Goal: Information Seeking & Learning: Learn about a topic

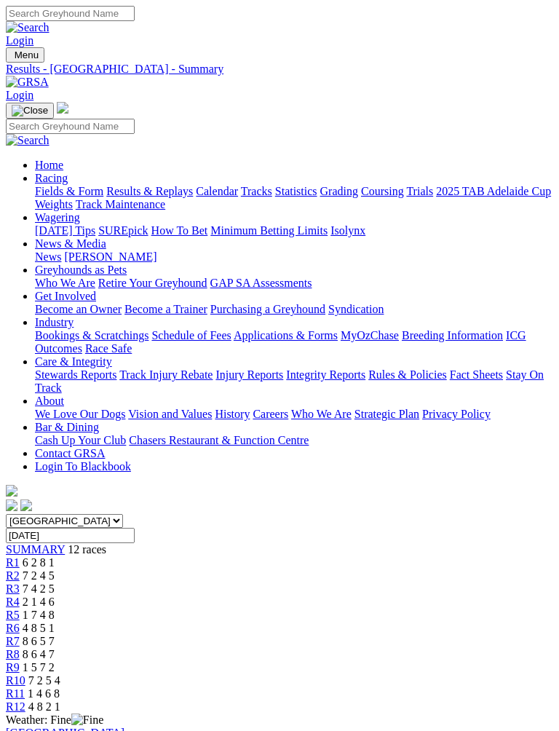
click at [12, 58] on img "Toggle navigation" at bounding box center [12, 58] width 0 height 0
click at [103, 188] on link "Fields & Form" at bounding box center [69, 191] width 68 height 12
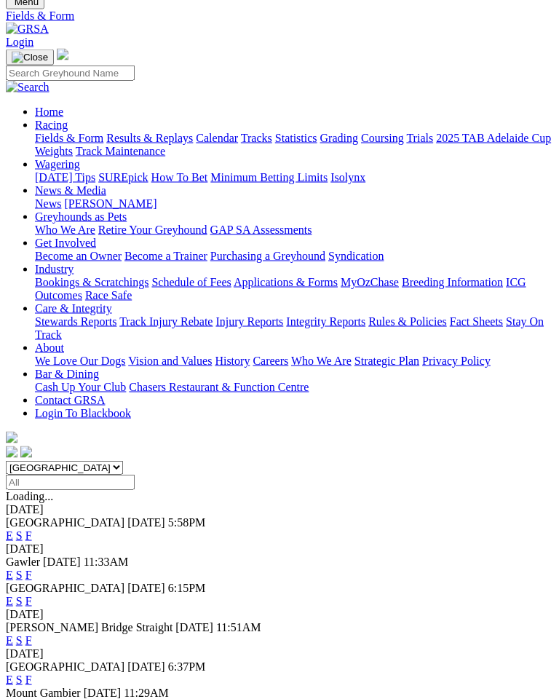
scroll to position [54, 0]
click at [32, 672] on link "F" at bounding box center [28, 678] width 7 height 12
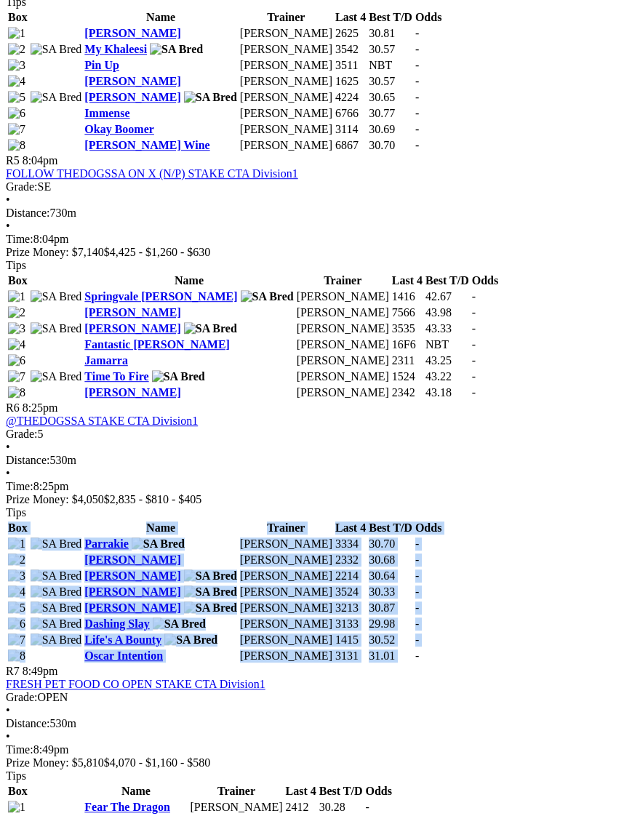
scroll to position [1666, 0]
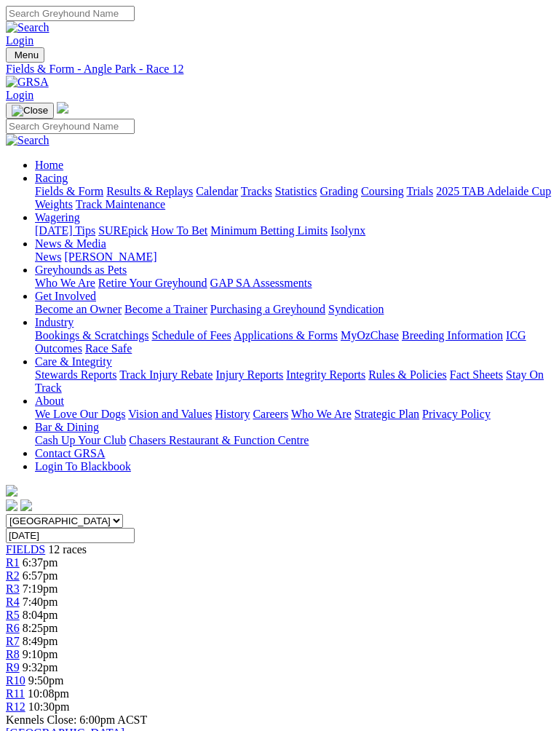
click at [12, 58] on img "Toggle navigation" at bounding box center [12, 58] width 0 height 0
click at [88, 102] on div "Home Racing Fields & Form Results & Replays Calendar Tracks Statistics Grading …" at bounding box center [279, 308] width 547 height 412
click at [82, 102] on div "Home Racing Fields & Form Results & Replays Calendar Tracks Statistics Grading …" at bounding box center [279, 308] width 547 height 412
click at [63, 171] on link "Home" at bounding box center [49, 165] width 28 height 12
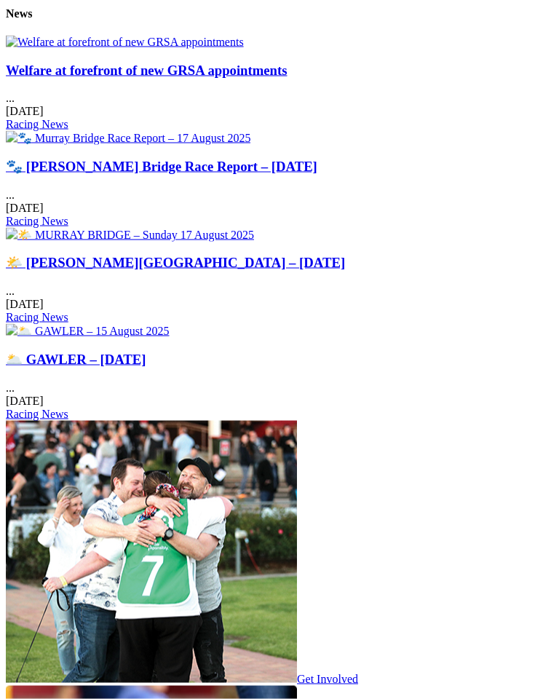
scroll to position [1938, 0]
click at [113, 77] on link "Welfare at forefront of new GRSA appointments" at bounding box center [147, 69] width 282 height 15
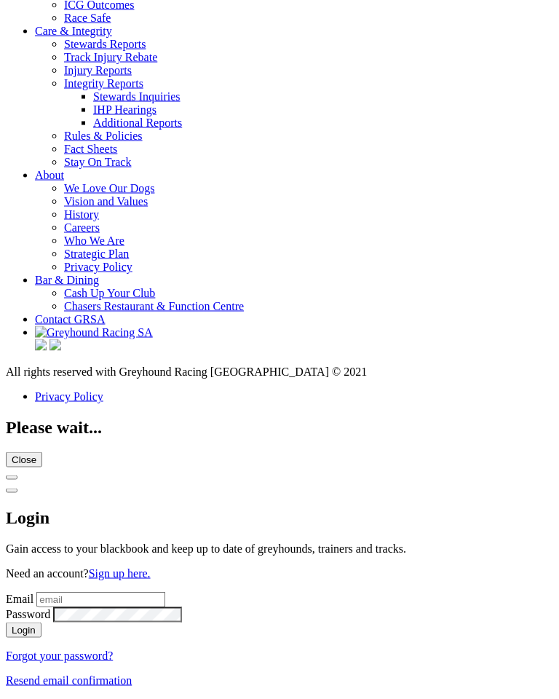
scroll to position [5008, 0]
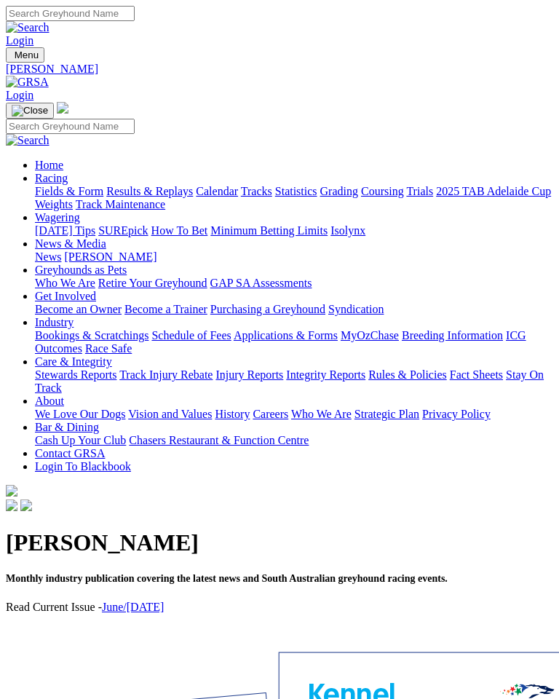
click at [12, 58] on img "Toggle navigation" at bounding box center [12, 58] width 0 height 0
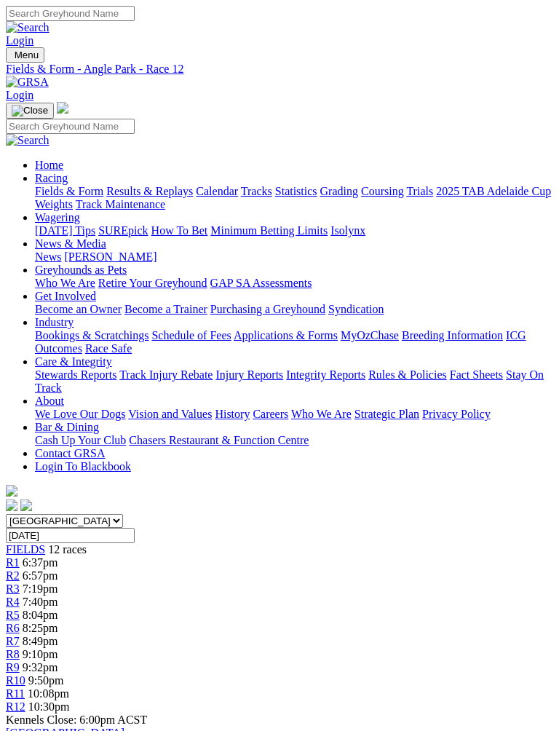
click at [12, 58] on img "Toggle navigation" at bounding box center [12, 58] width 0 height 0
click at [48, 105] on img "Toggle navigation" at bounding box center [30, 111] width 36 height 12
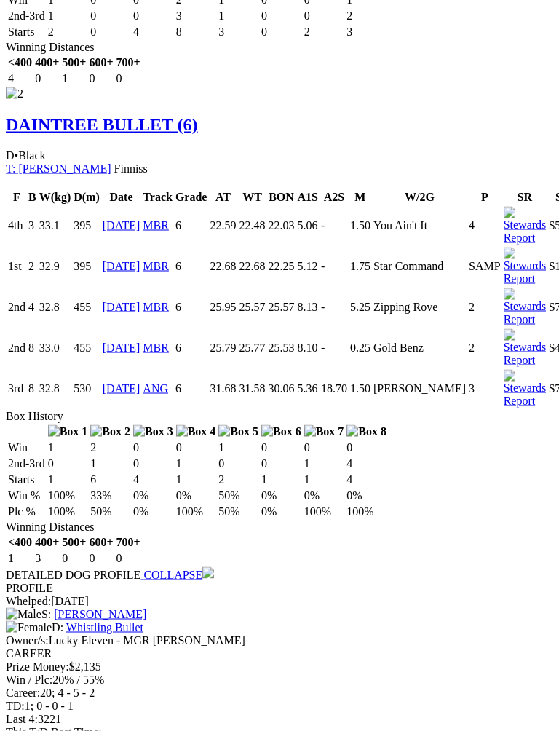
scroll to position [1906, 0]
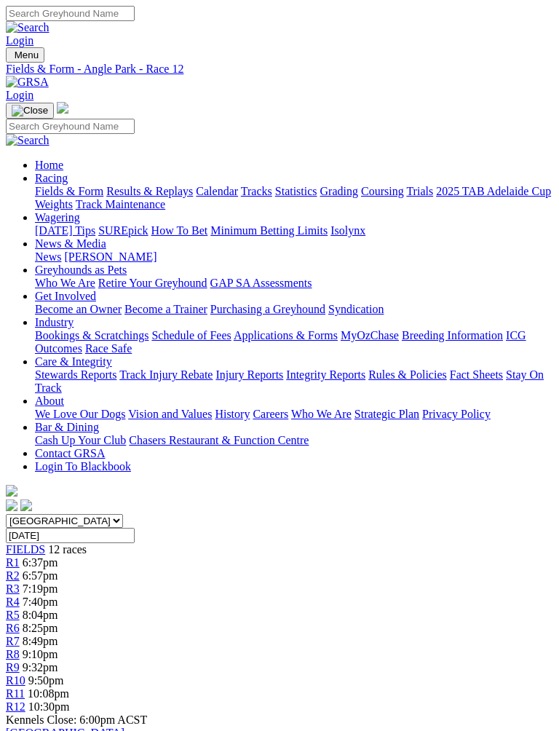
scroll to position [1922, 0]
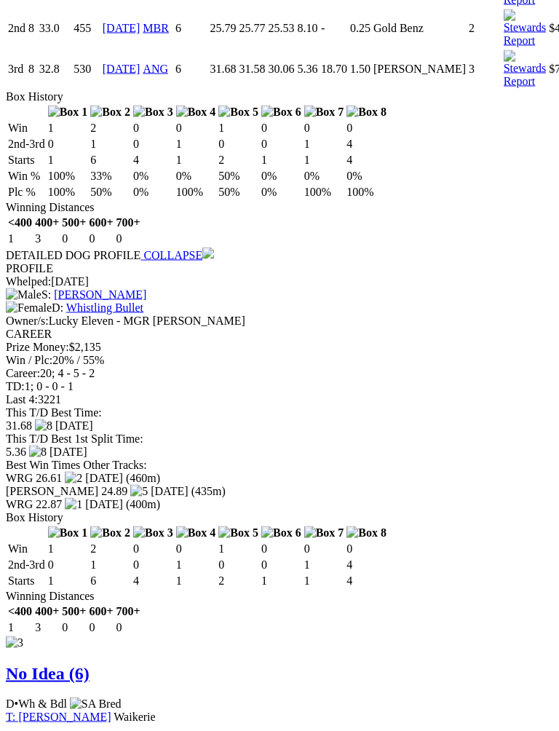
scroll to position [2228, 0]
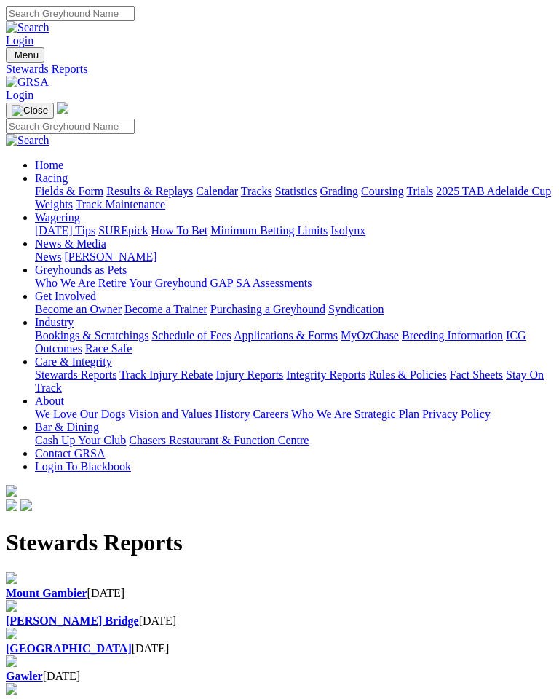
click at [405, 627] on div "Angle Park 16 Aug 2025" at bounding box center [279, 641] width 547 height 28
click at [132, 642] on b "[GEOGRAPHIC_DATA]" at bounding box center [69, 648] width 126 height 12
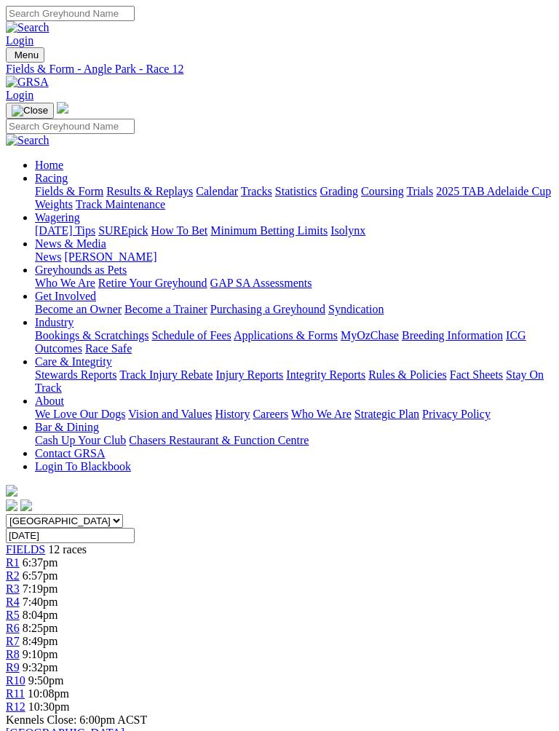
click at [35, 49] on span "Menu" at bounding box center [27, 54] width 24 height 11
click at [54, 103] on button "Toggle navigation" at bounding box center [30, 111] width 48 height 16
click at [12, 58] on img "Toggle navigation" at bounding box center [12, 58] width 0 height 0
click at [88, 102] on div "Home Racing Fields & Form Results & Replays Calendar Tracks Statistics Grading …" at bounding box center [279, 308] width 547 height 412
click at [54, 103] on button "Toggle navigation" at bounding box center [30, 111] width 48 height 16
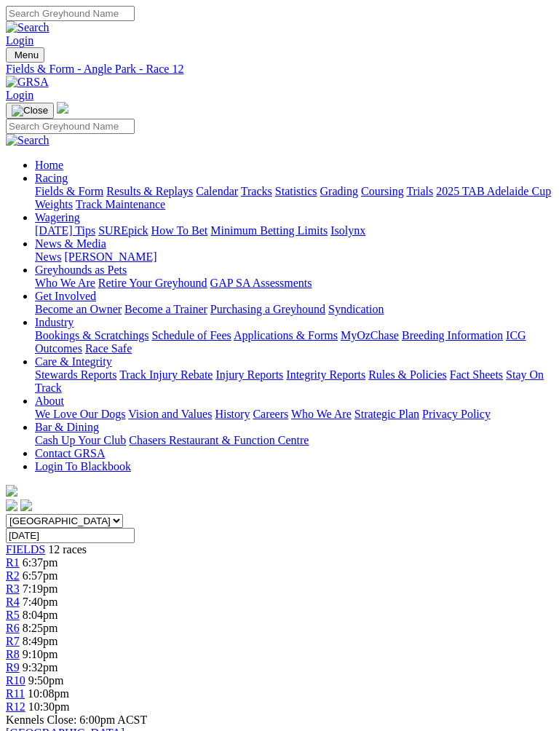
click at [12, 58] on img "Toggle navigation" at bounding box center [12, 58] width 0 height 0
click at [48, 105] on img "Toggle navigation" at bounding box center [30, 111] width 36 height 12
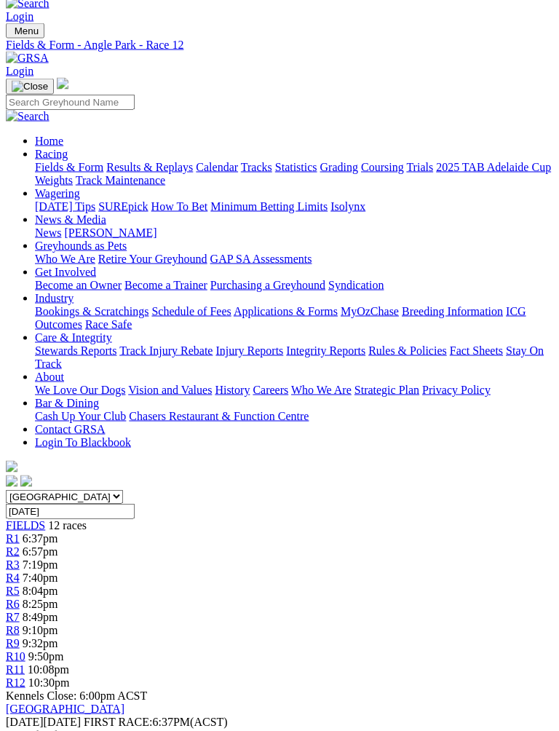
scroll to position [0, 0]
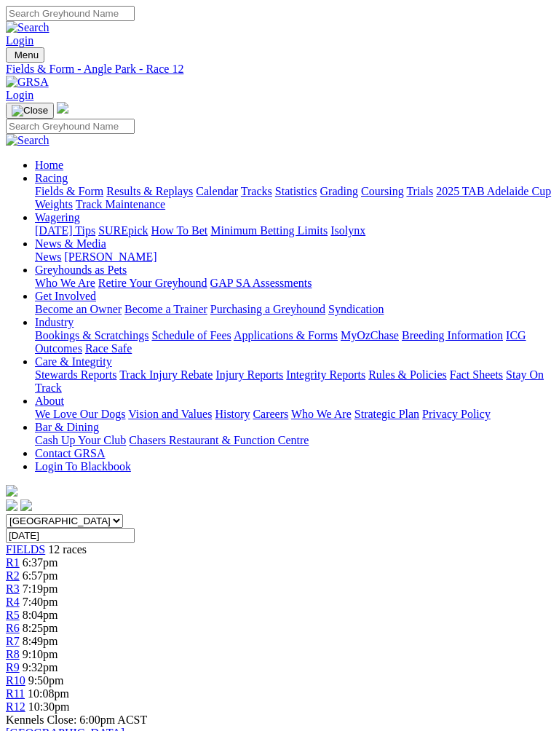
click at [45, 543] on span "FIELDS" at bounding box center [25, 549] width 39 height 12
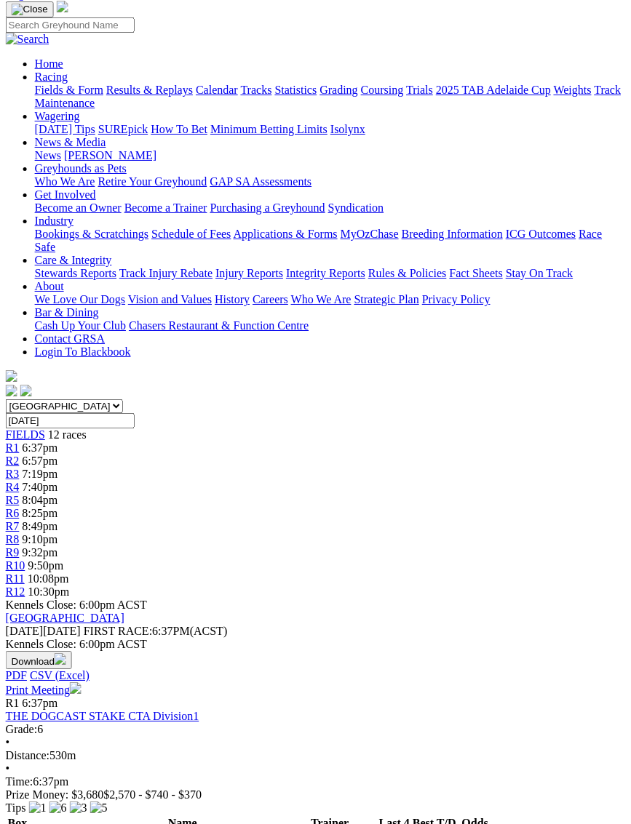
scroll to position [101, 7]
